Goal: Task Accomplishment & Management: Use online tool/utility

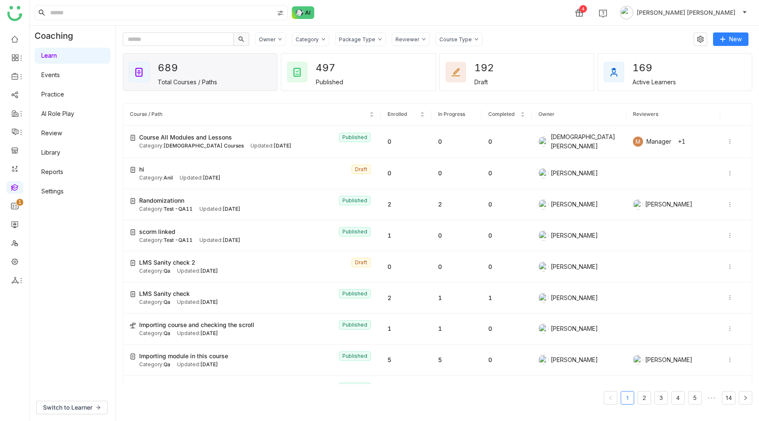
click at [74, 112] on link "AI Role Play" at bounding box center [57, 113] width 33 height 7
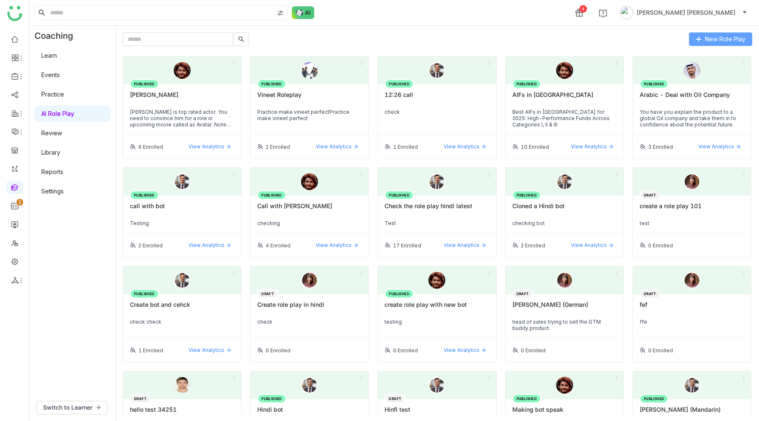
click at [717, 35] on span "New Role Play" at bounding box center [725, 39] width 40 height 9
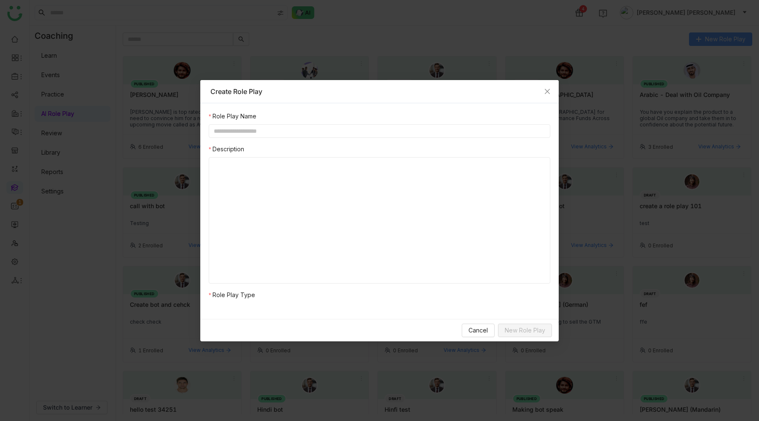
click at [717, 35] on nz-modal-container "Create Role Play Role Play Name Description Role Play Type Cancel New Role Play" at bounding box center [379, 210] width 759 height 421
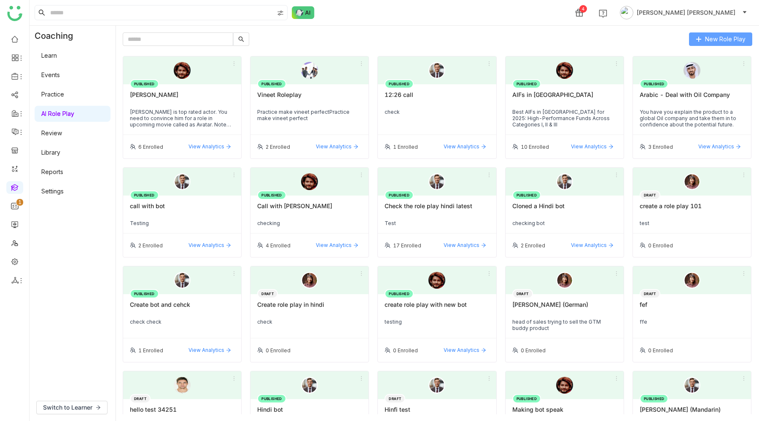
click at [717, 35] on span "New Role Play" at bounding box center [725, 39] width 40 height 9
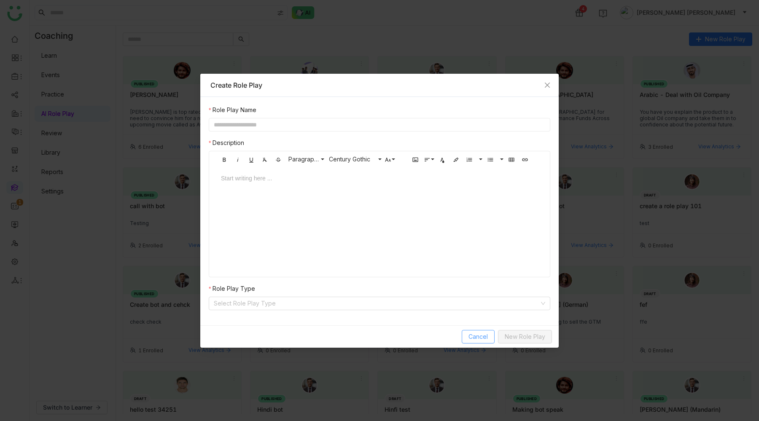
click at [473, 337] on span "Cancel" at bounding box center [478, 336] width 19 height 9
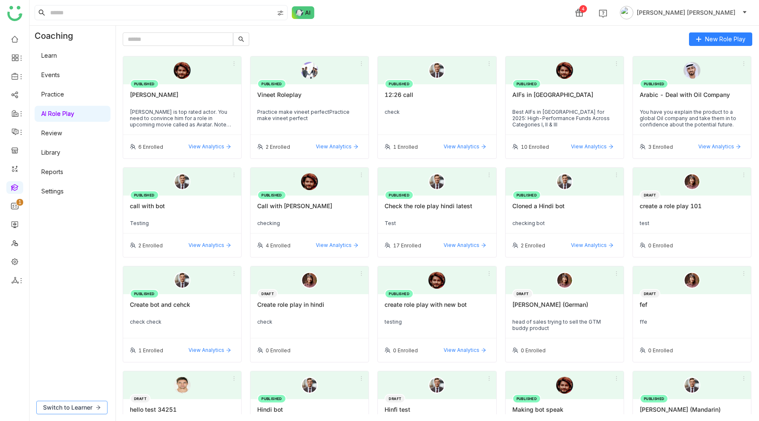
click at [81, 410] on span "Switch to Learner" at bounding box center [67, 407] width 49 height 9
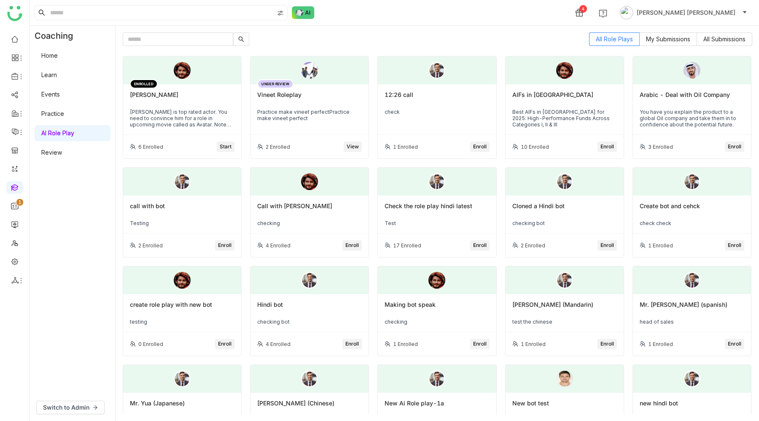
click at [196, 118] on div "[PERSON_NAME] is top rated actor. You need to convince him for a role in upcomi…" at bounding box center [182, 118] width 105 height 19
